Goal: Task Accomplishment & Management: Manage account settings

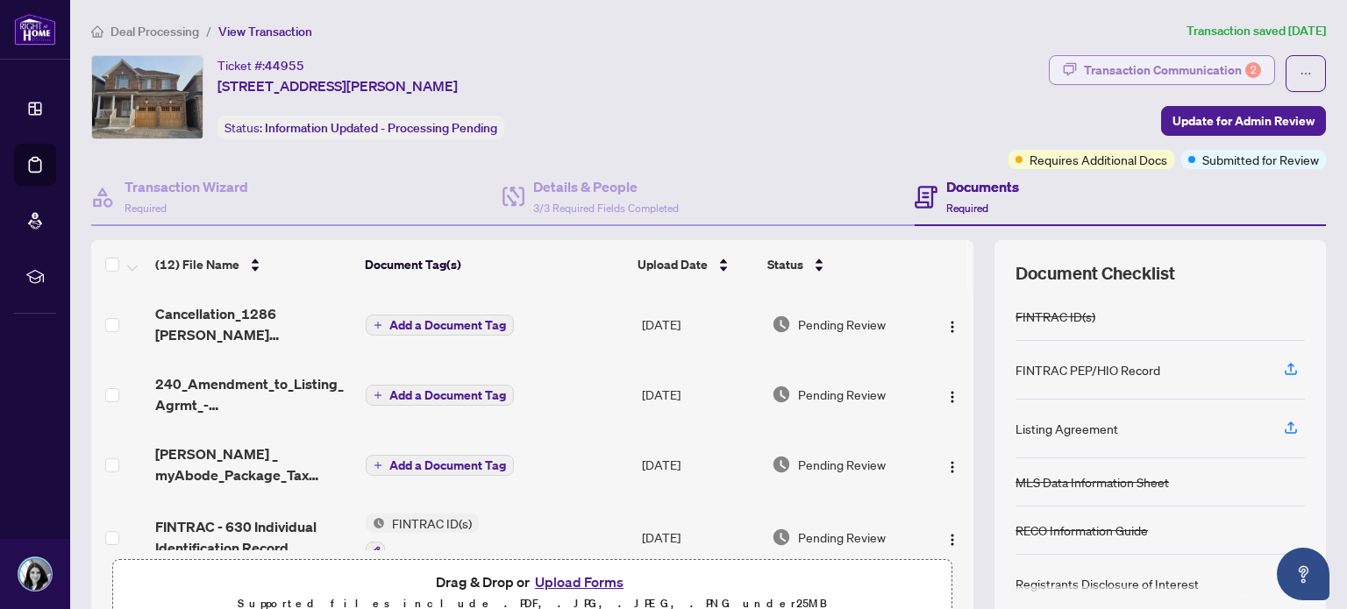
click at [1140, 64] on div "Transaction Communication 2" at bounding box center [1172, 70] width 177 height 28
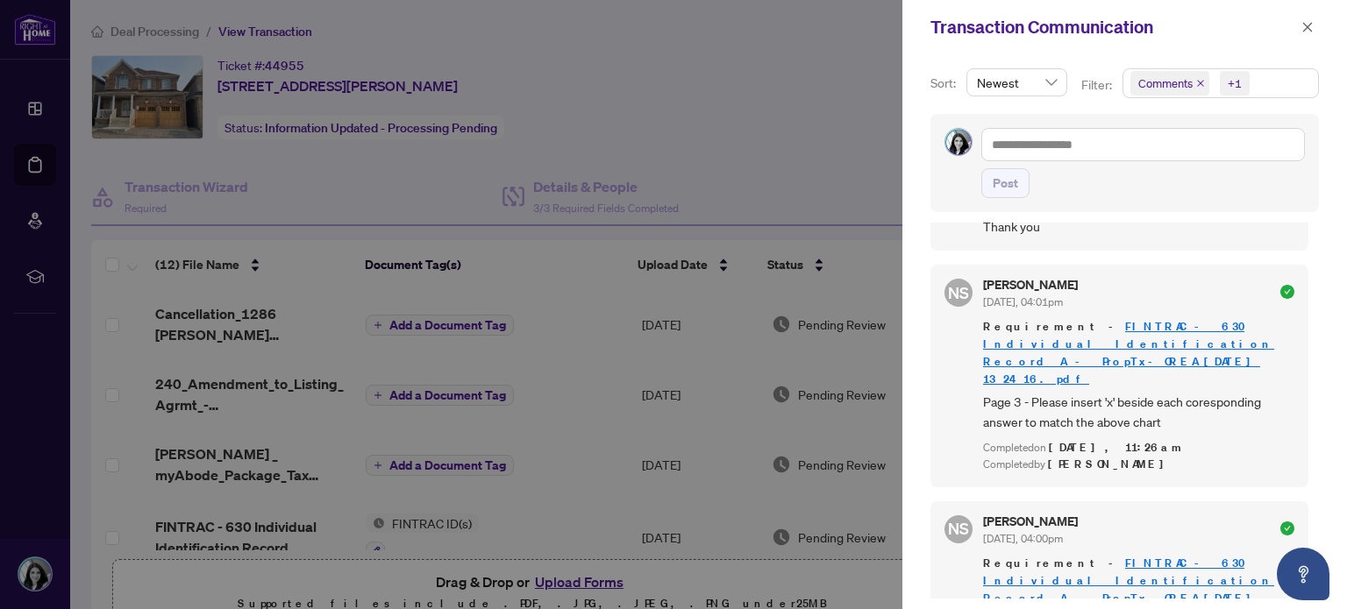
scroll to position [248, 0]
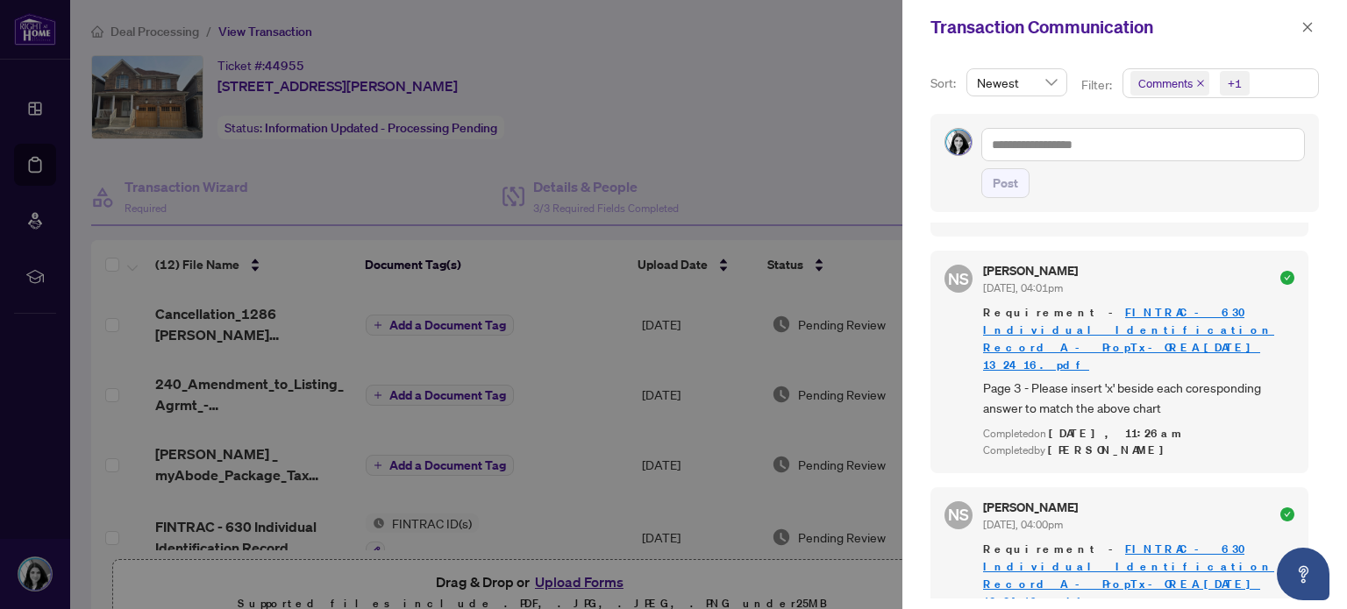
click at [775, 140] on div at bounding box center [673, 304] width 1347 height 609
click at [1313, 29] on button "button" at bounding box center [1307, 27] width 23 height 21
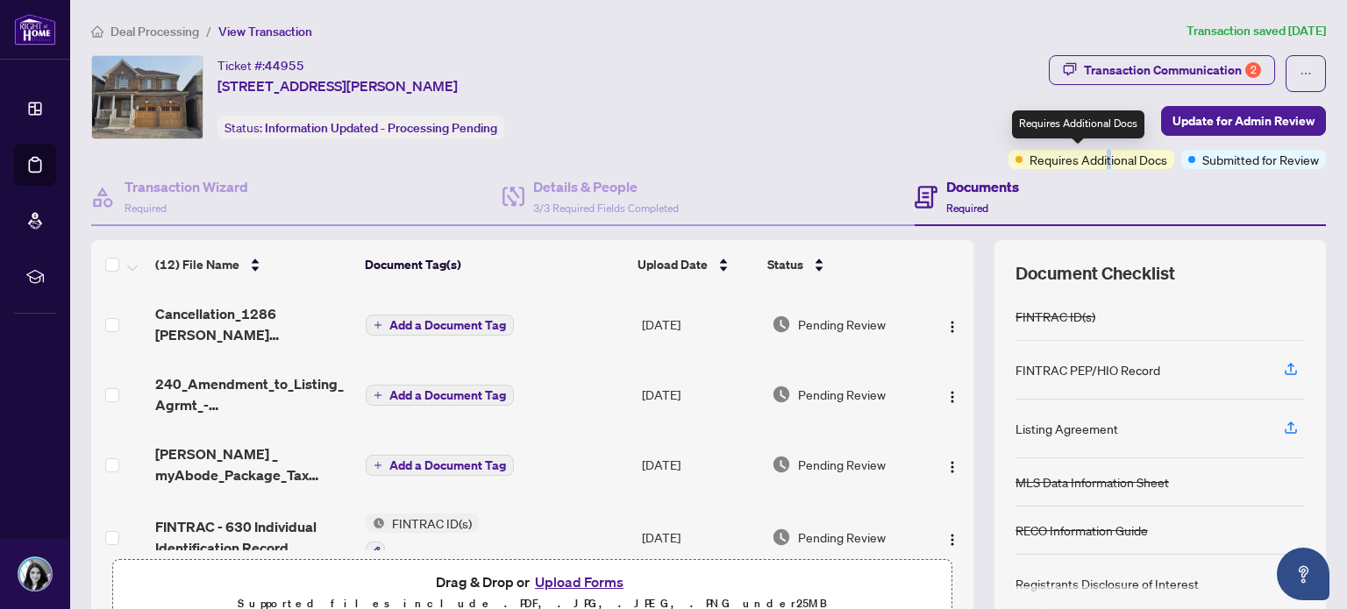
click at [1094, 153] on span "Requires Additional Docs" at bounding box center [1098, 159] width 138 height 19
click at [877, 115] on div "Ticket #: 44955 [STREET_ADDRESS][PERSON_NAME] Status: Information Updated - Pro…" at bounding box center [546, 97] width 910 height 84
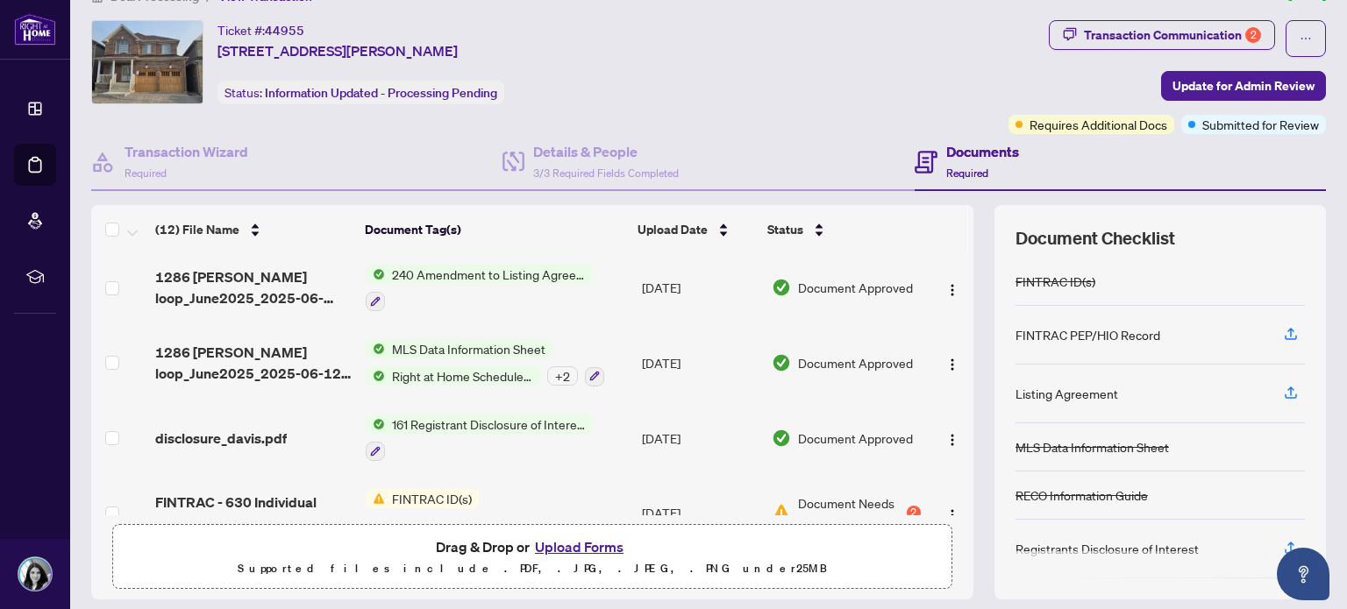
scroll to position [619, 0]
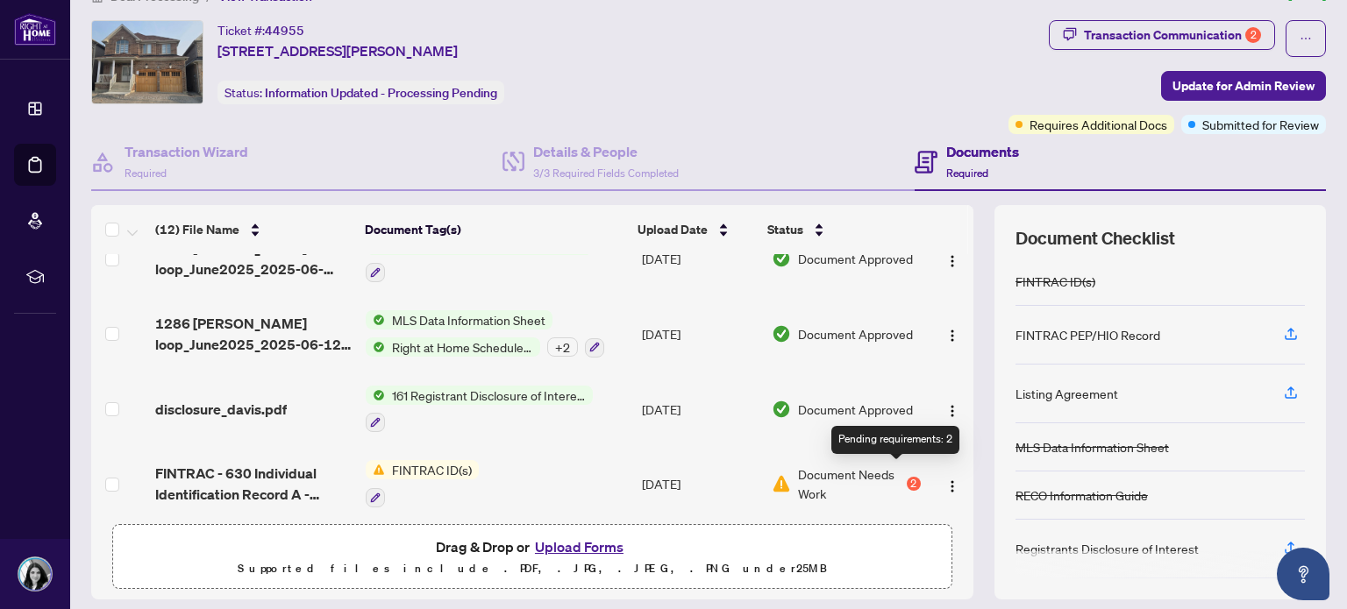
click at [907, 477] on div "2" at bounding box center [914, 484] width 14 height 14
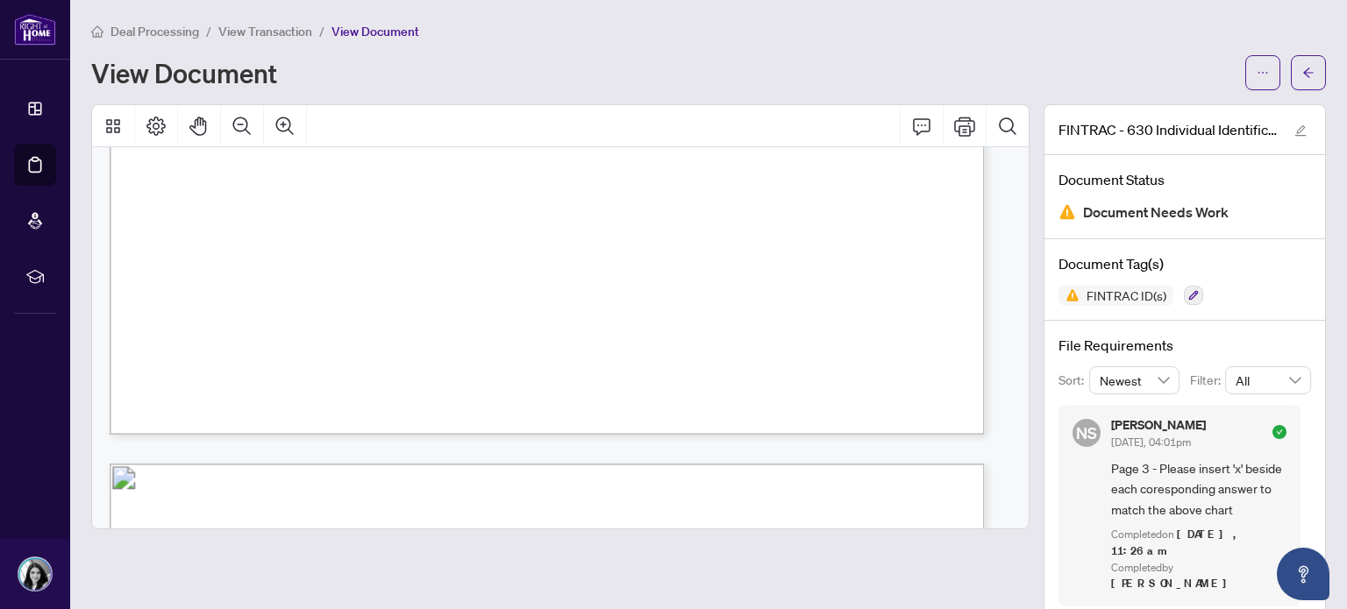
scroll to position [3309, 0]
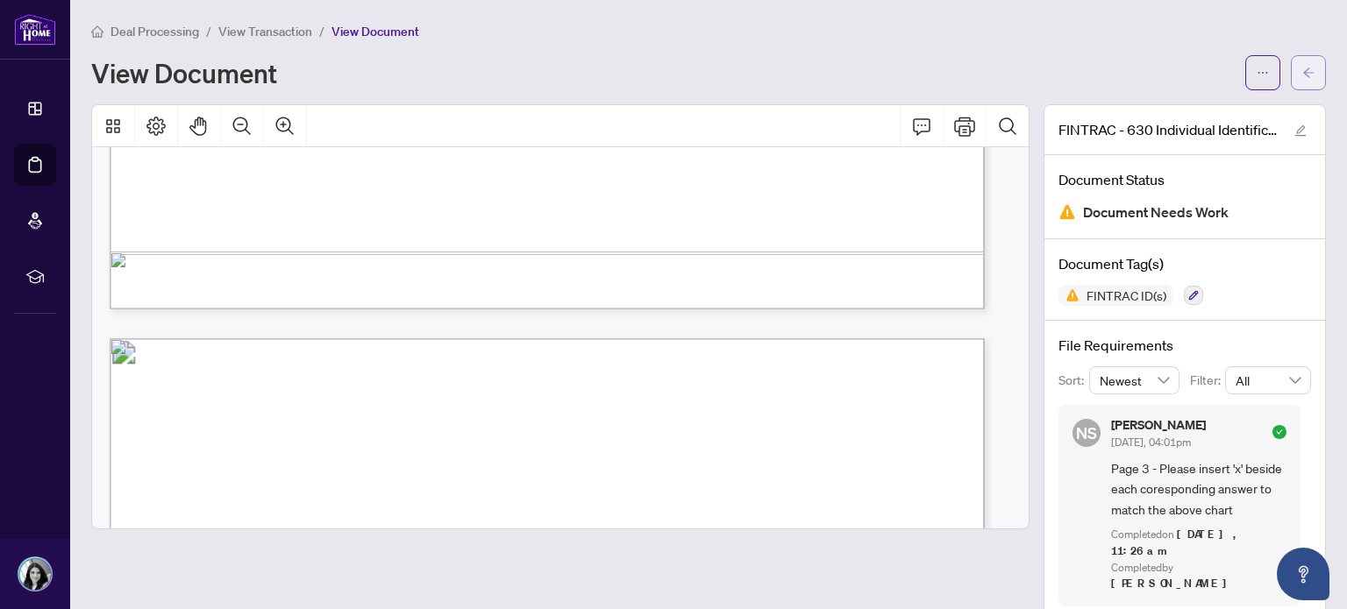
click at [1302, 77] on icon "arrow-left" at bounding box center [1308, 73] width 12 height 12
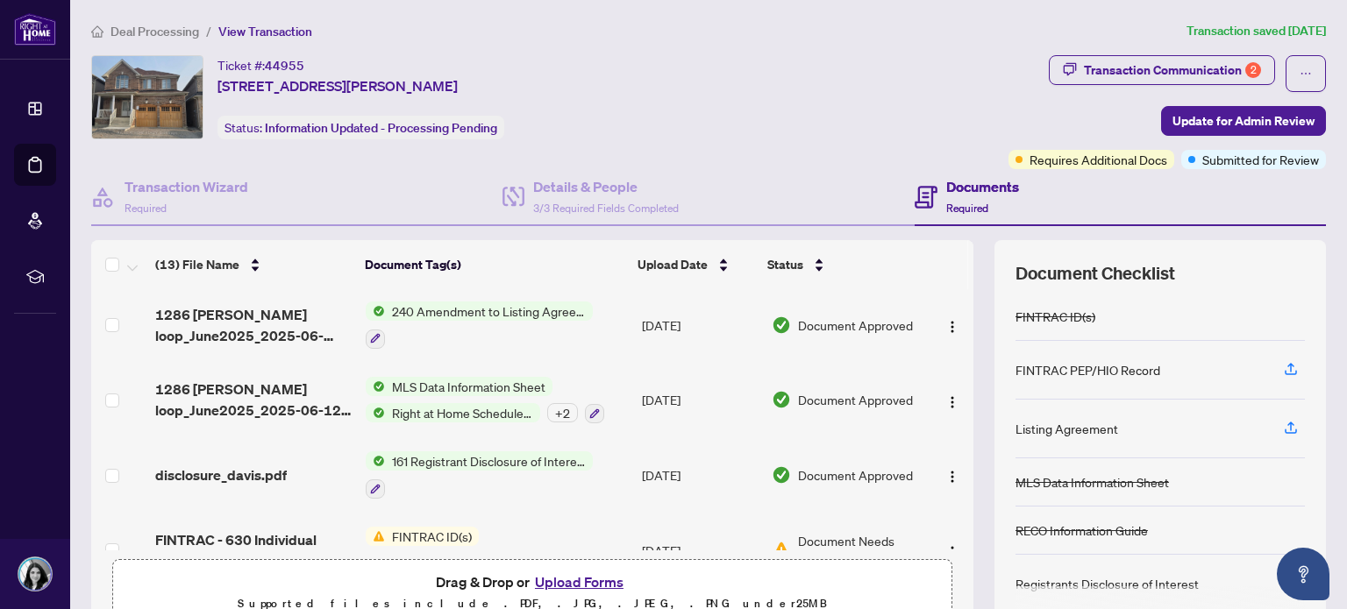
scroll to position [704, 0]
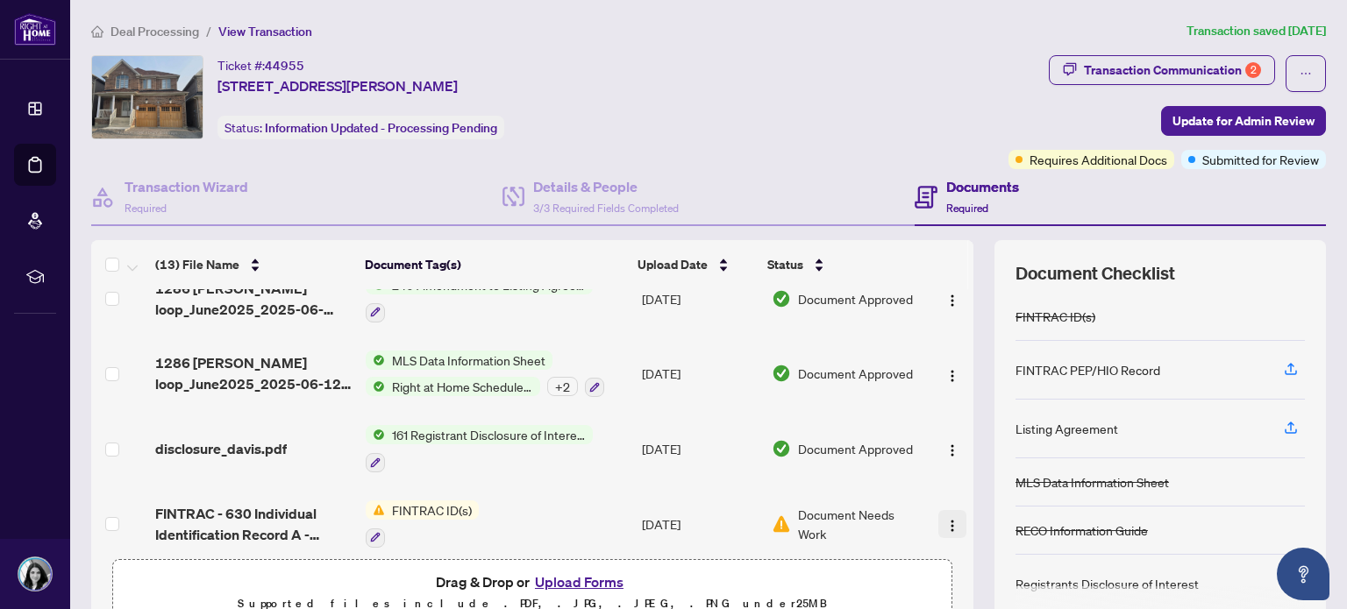
click at [945, 519] on img "button" at bounding box center [952, 526] width 14 height 14
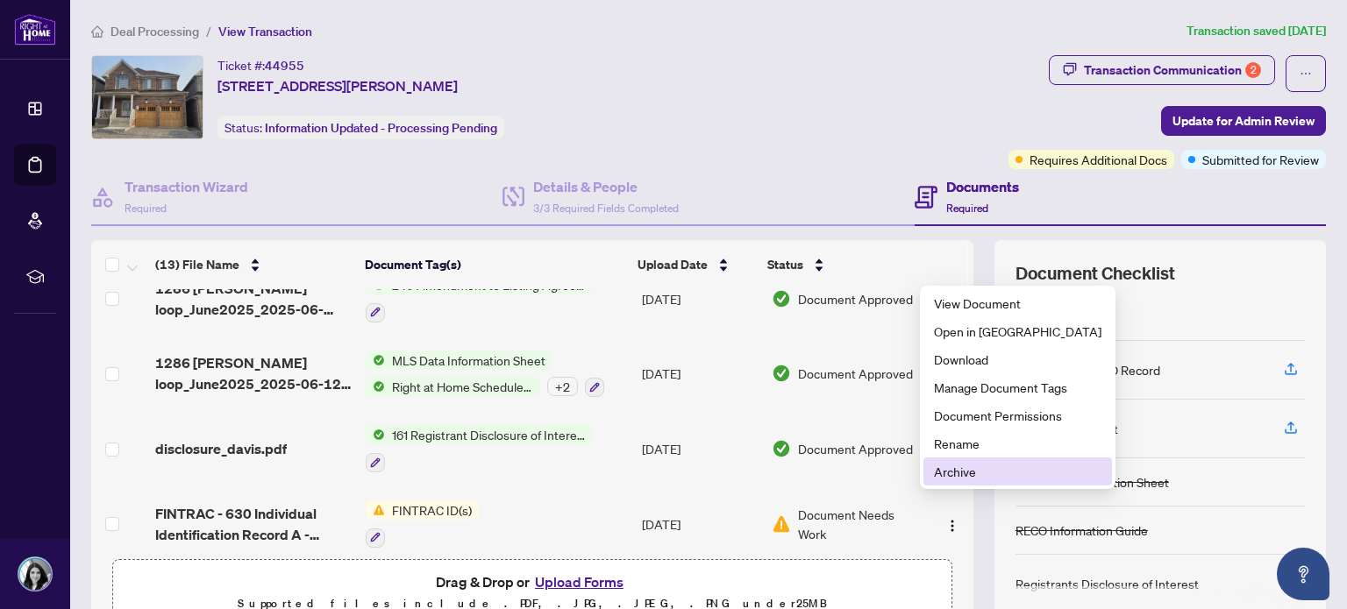
click at [958, 476] on span "Archive" at bounding box center [1017, 471] width 167 height 19
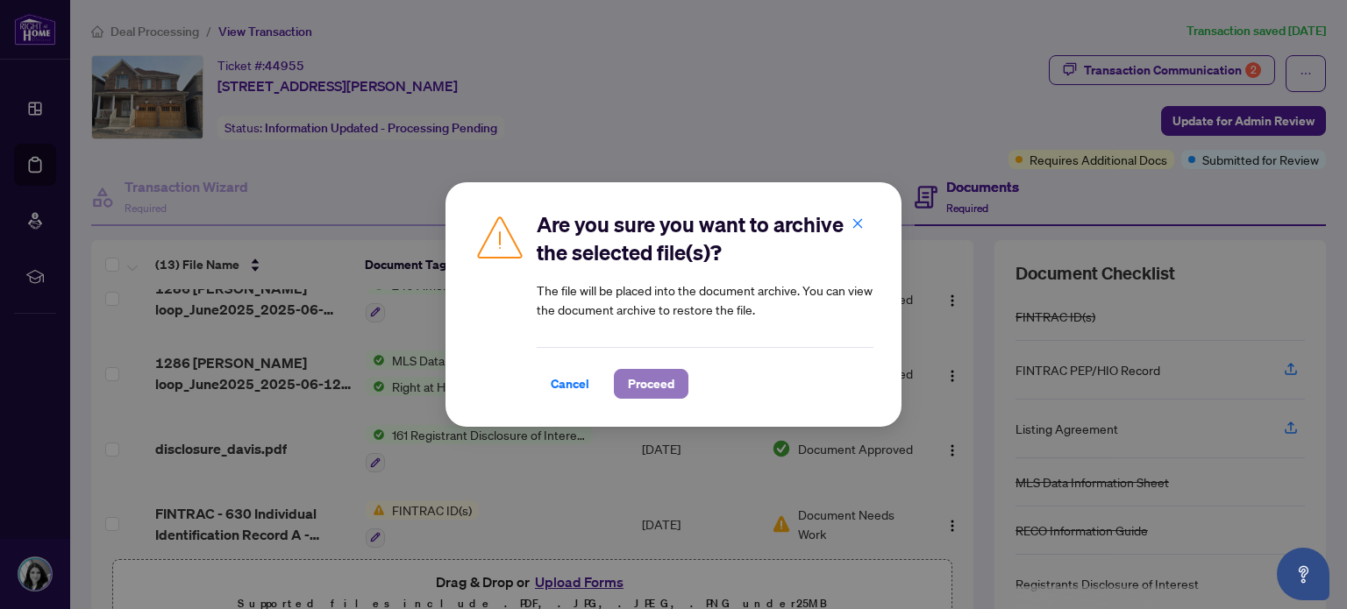
click at [643, 378] on span "Proceed" at bounding box center [651, 384] width 46 height 28
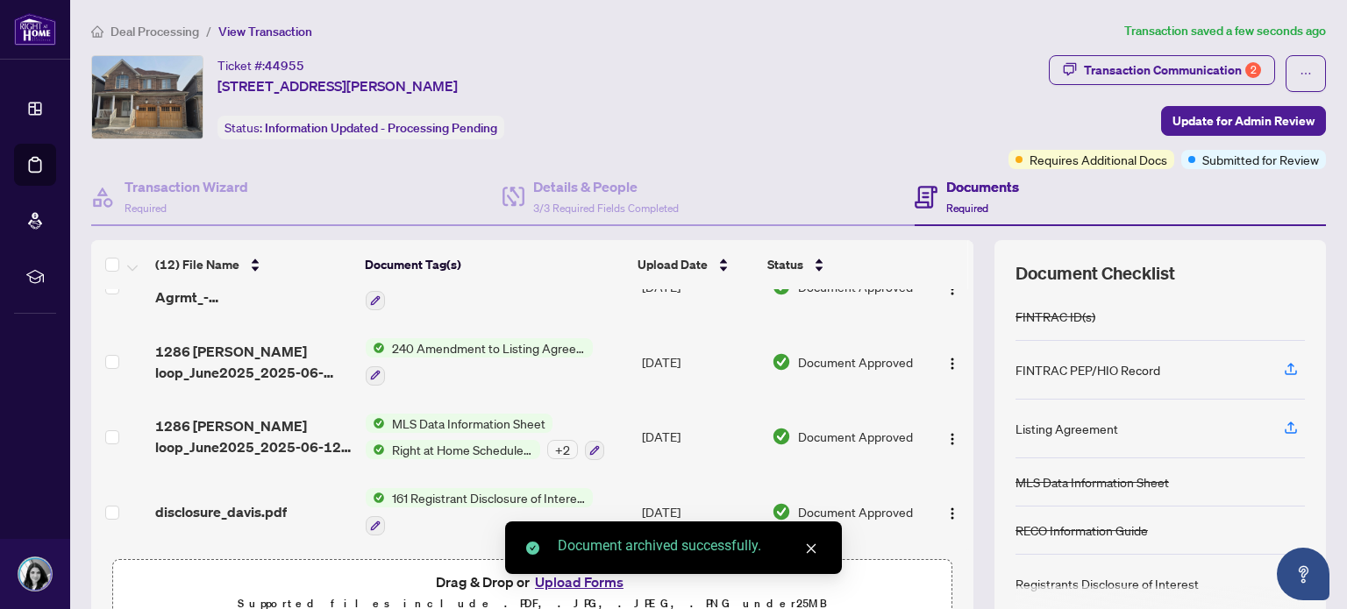
scroll to position [630, 0]
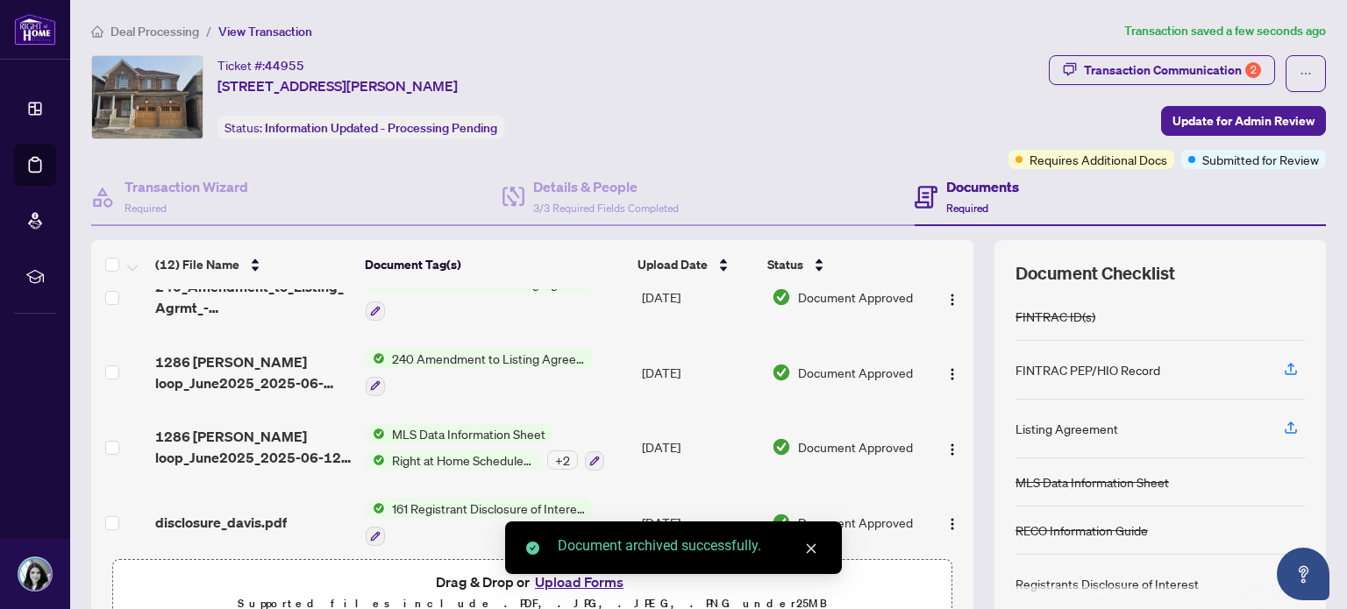
click at [808, 550] on icon "close" at bounding box center [811, 549] width 12 height 12
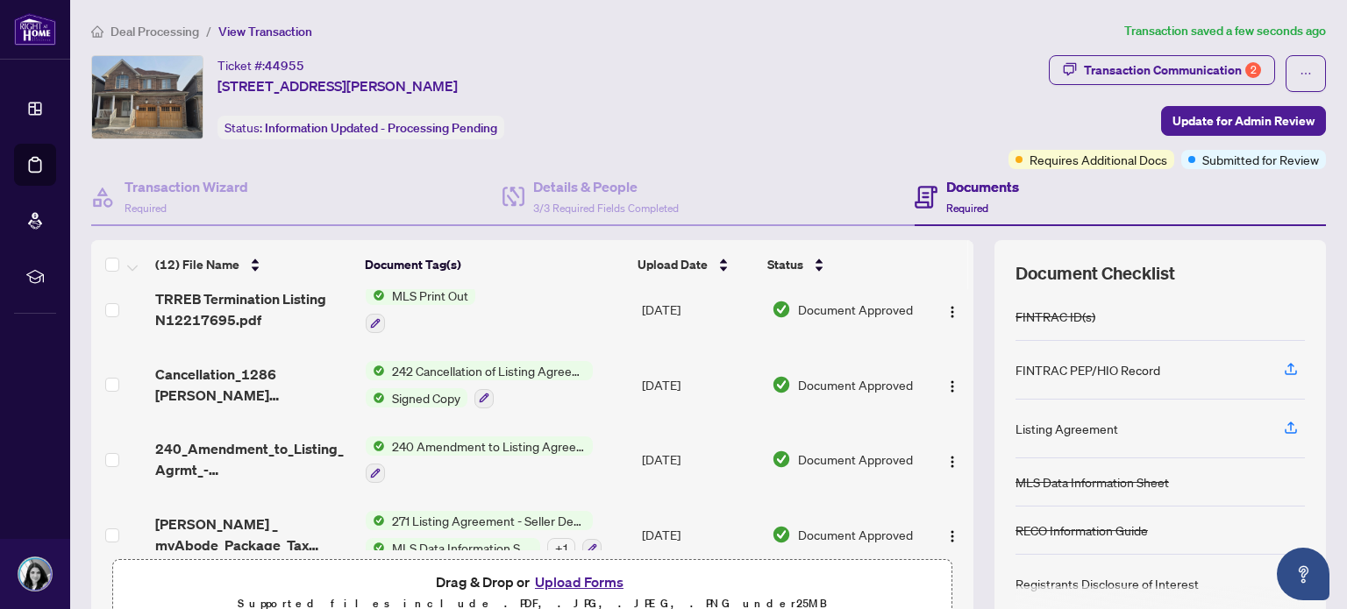
scroll to position [0, 0]
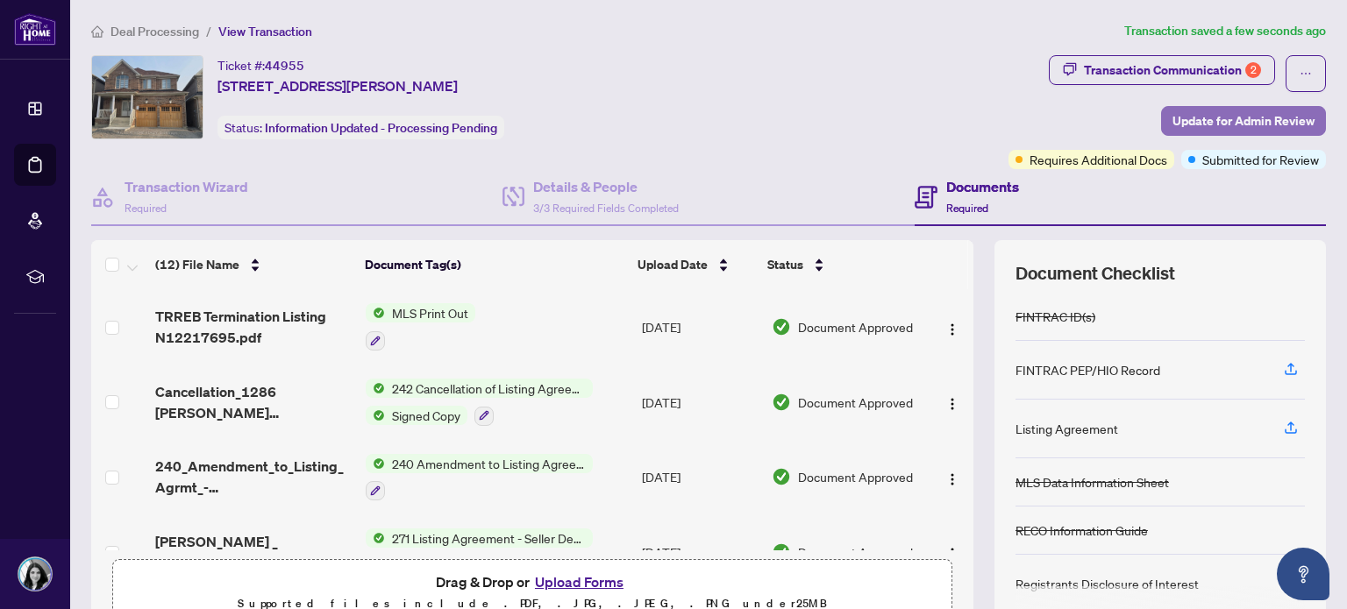
click at [1181, 118] on span "Update for Admin Review" at bounding box center [1243, 121] width 142 height 28
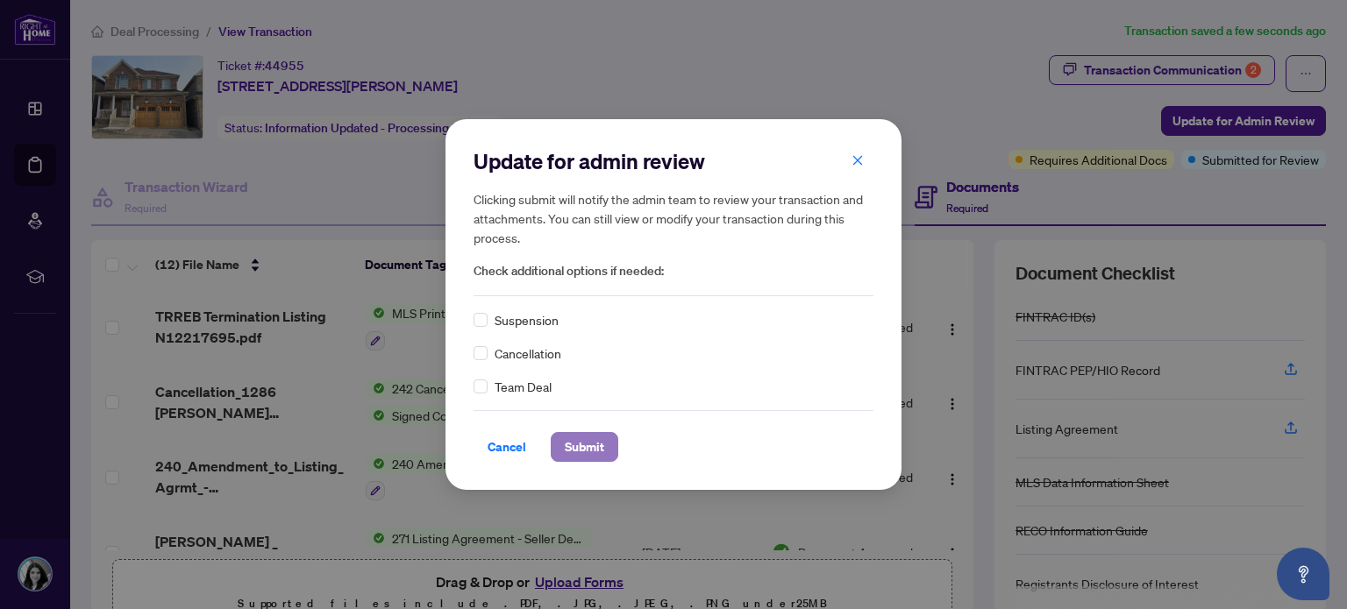
click at [587, 448] on span "Submit" at bounding box center [584, 447] width 39 height 28
click at [624, 66] on div "Update for admin review Clicking submit will notify the admin team to review yo…" at bounding box center [673, 304] width 1347 height 609
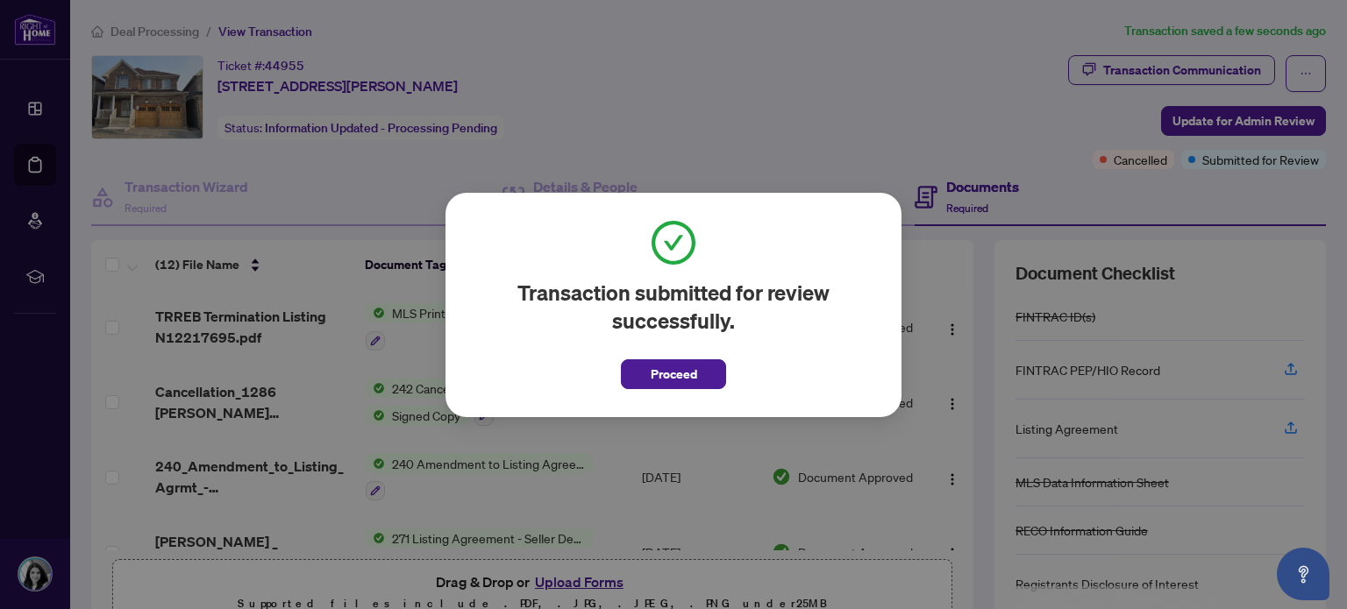
click at [677, 374] on span "Proceed" at bounding box center [674, 374] width 46 height 28
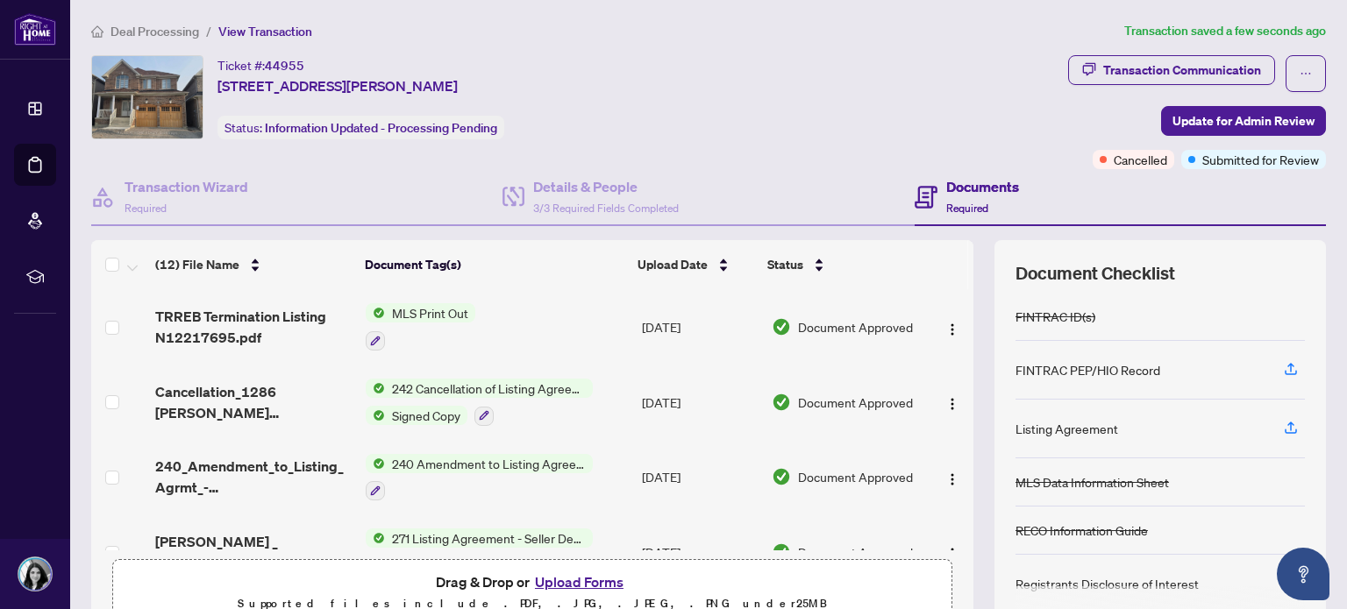
click at [628, 47] on div "Deal Processing / View Transaction Transaction saved a few seconds ago Ticket #…" at bounding box center [708, 380] width 1249 height 719
